Goal: Task Accomplishment & Management: Manage account settings

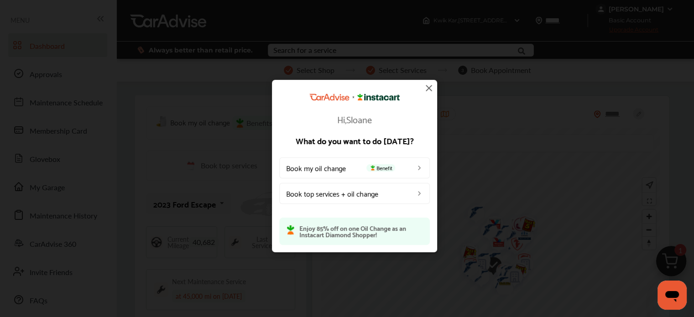
click at [429, 88] on img at bounding box center [429, 88] width 11 height 11
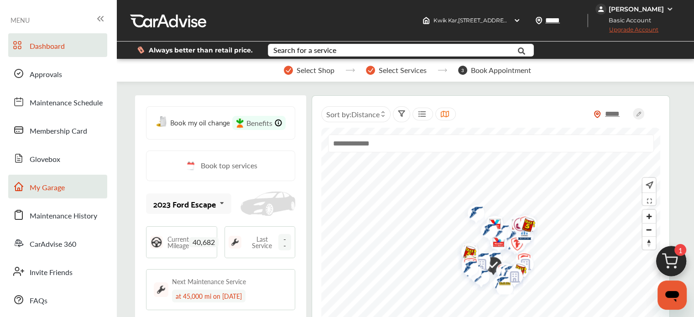
click at [61, 187] on span "My Garage" at bounding box center [47, 188] width 35 height 12
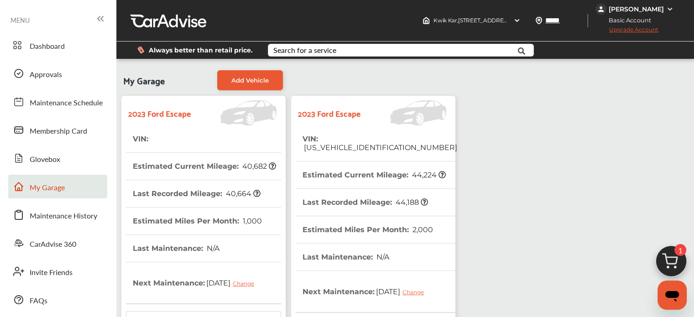
scroll to position [255, 0]
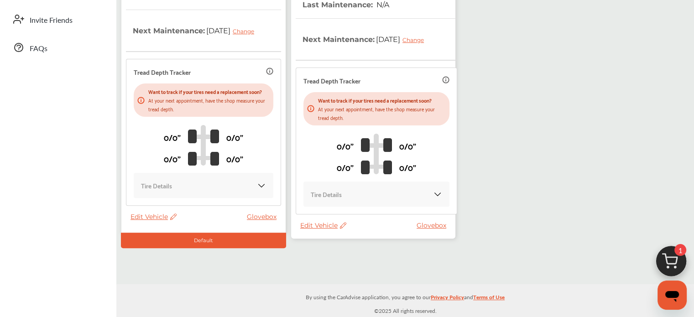
click at [315, 229] on span "Edit Vehicle" at bounding box center [323, 225] width 46 height 8
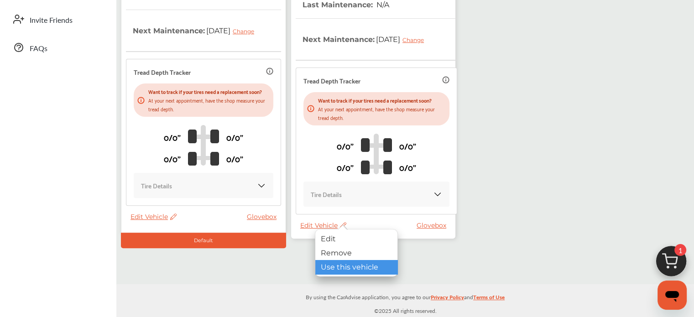
click at [329, 263] on div "Use this vehicle" at bounding box center [356, 267] width 82 height 14
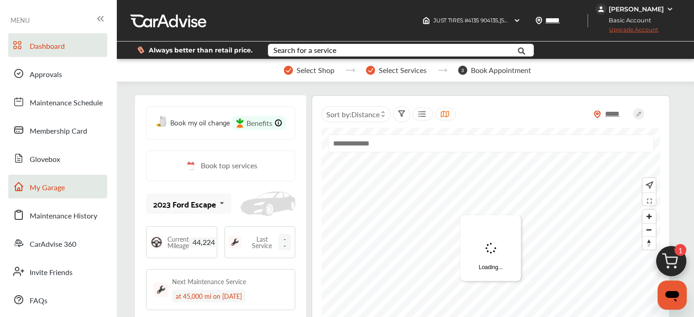
click at [42, 183] on span "My Garage" at bounding box center [47, 188] width 35 height 12
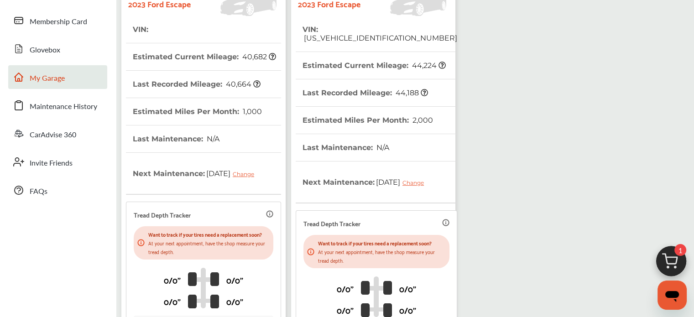
scroll to position [255, 0]
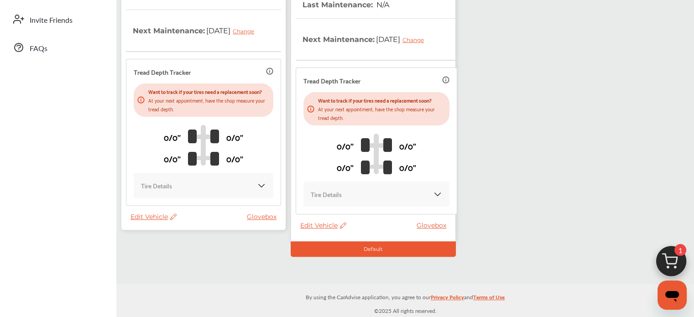
click at [154, 221] on span "Edit Vehicle" at bounding box center [154, 217] width 46 height 8
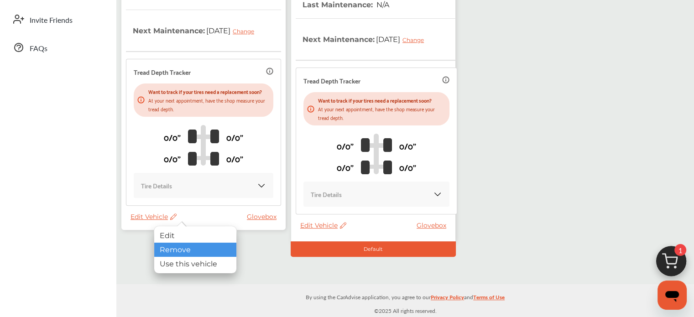
click at [164, 250] on div "Remove" at bounding box center [195, 250] width 82 height 14
